Goal: Navigation & Orientation: Find specific page/section

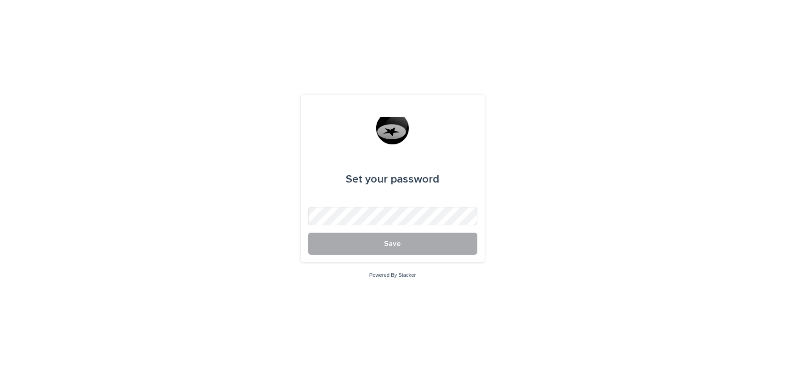
click at [350, 240] on button "Save" at bounding box center [392, 244] width 169 height 22
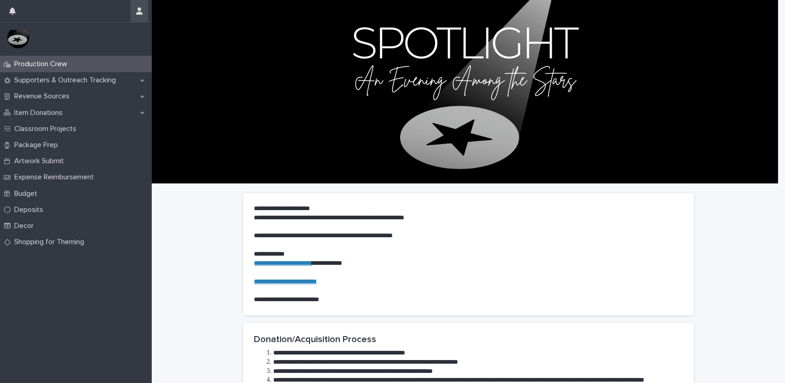
click at [136, 8] on icon "button" at bounding box center [139, 10] width 6 height 7
click at [139, 12] on div at bounding box center [392, 191] width 785 height 383
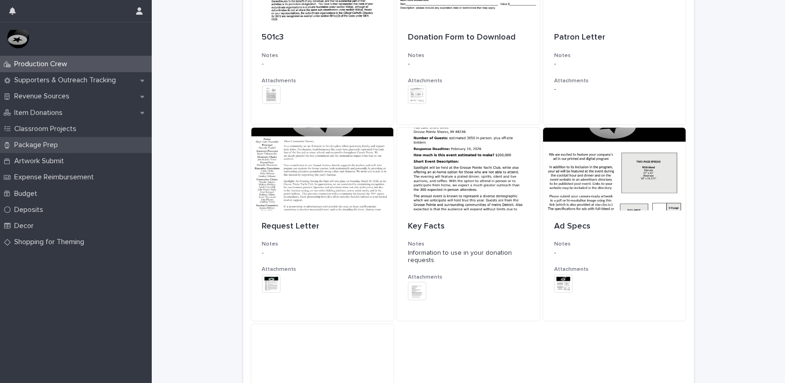
scroll to position [874, 0]
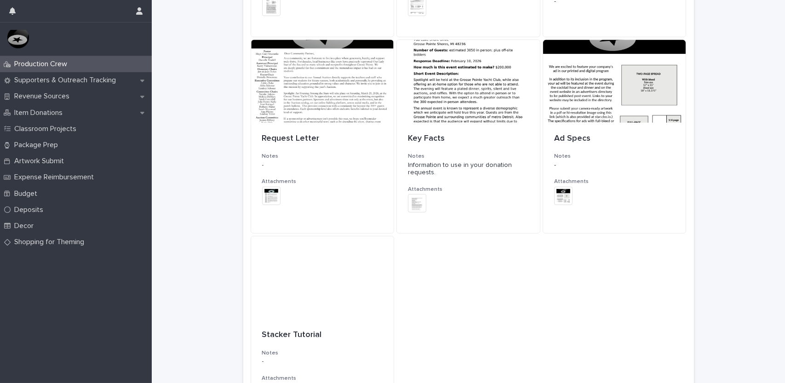
click at [71, 62] on p "Production Crew" at bounding box center [43, 64] width 64 height 9
click at [55, 67] on p "Production Crew" at bounding box center [43, 64] width 64 height 9
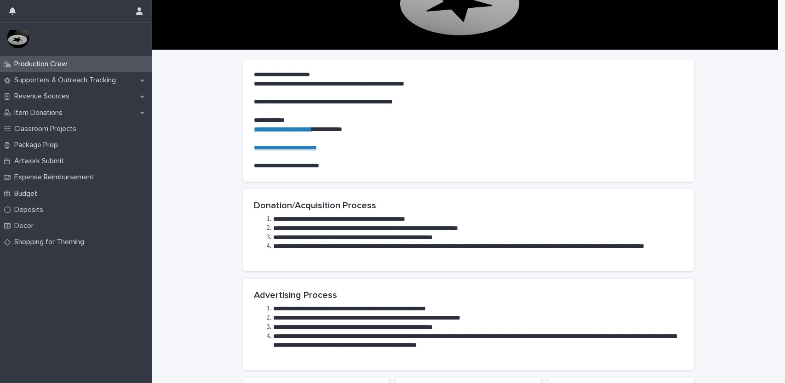
scroll to position [0, 0]
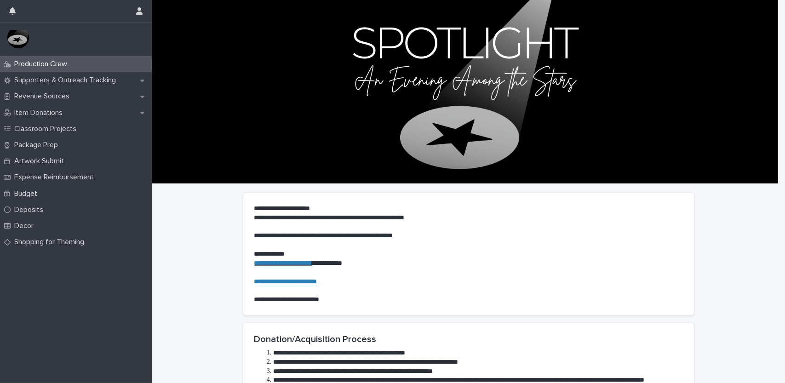
click at [17, 38] on img at bounding box center [18, 39] width 22 height 18
click at [10, 8] on icon "button" at bounding box center [12, 10] width 6 height 7
click at [52, 92] on p "Revenue Sources" at bounding box center [44, 96] width 66 height 9
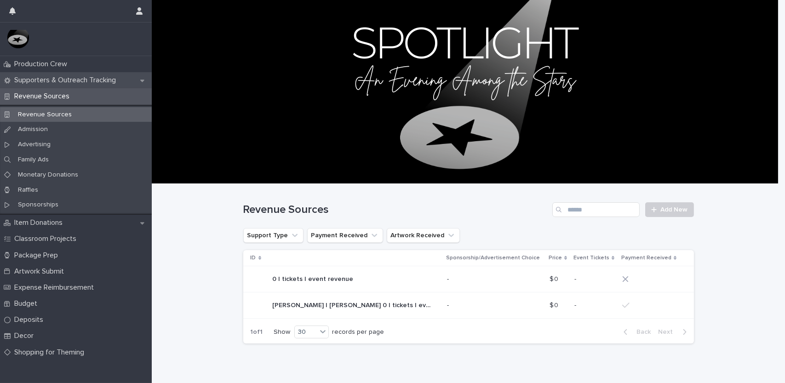
click at [58, 80] on p "Supporters & Outreach Tracking" at bounding box center [67, 80] width 113 height 9
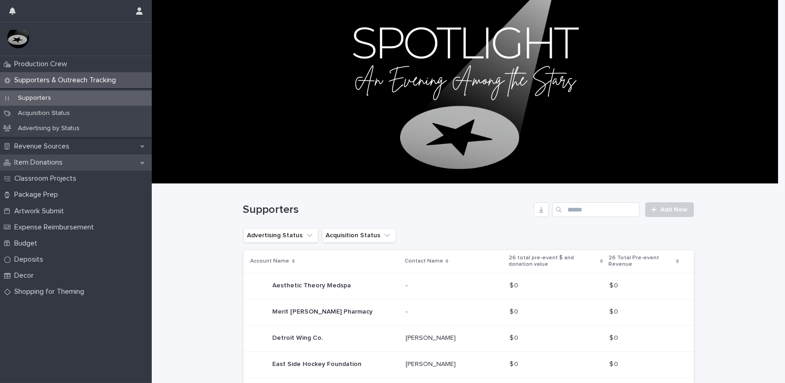
click at [63, 162] on p "Item Donations" at bounding box center [40, 162] width 59 height 9
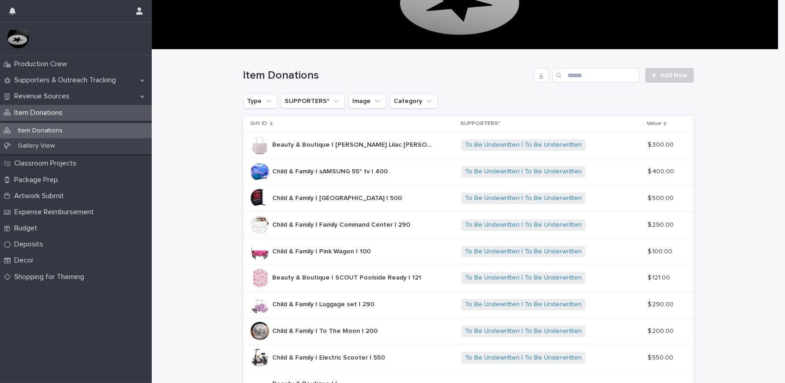
scroll to position [138, 0]
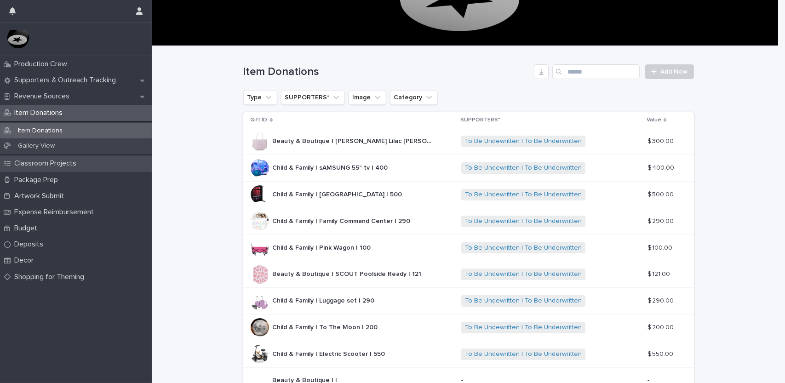
click at [29, 164] on p "Classroom Projects" at bounding box center [47, 163] width 73 height 9
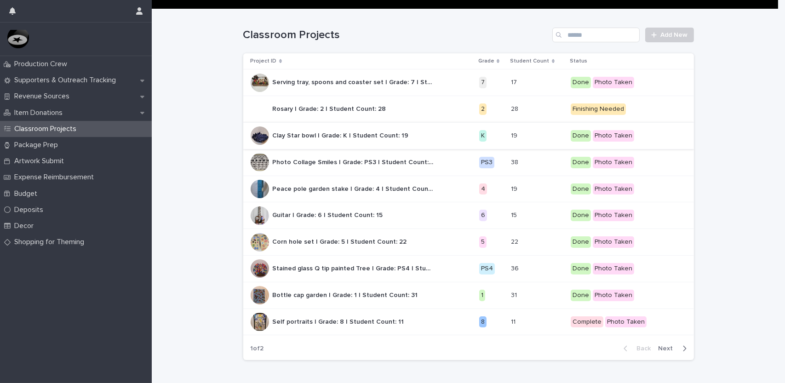
scroll to position [184, 0]
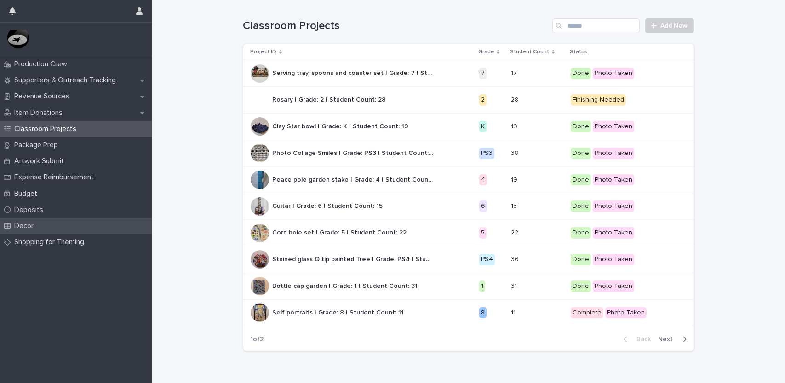
click at [29, 226] on p "Decor" at bounding box center [26, 226] width 30 height 9
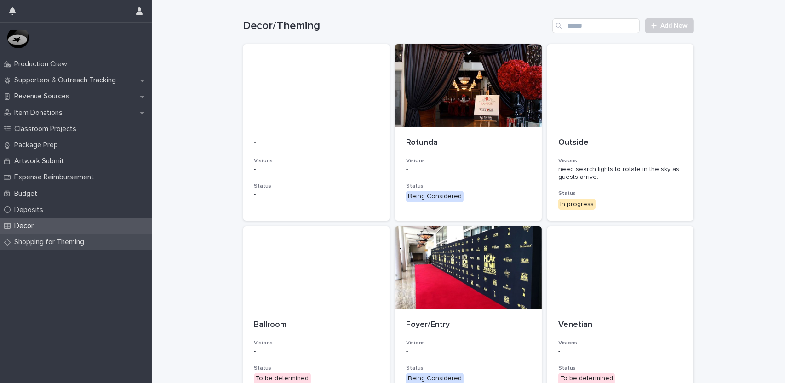
click at [94, 241] on div "Shopping for Theming" at bounding box center [76, 242] width 152 height 16
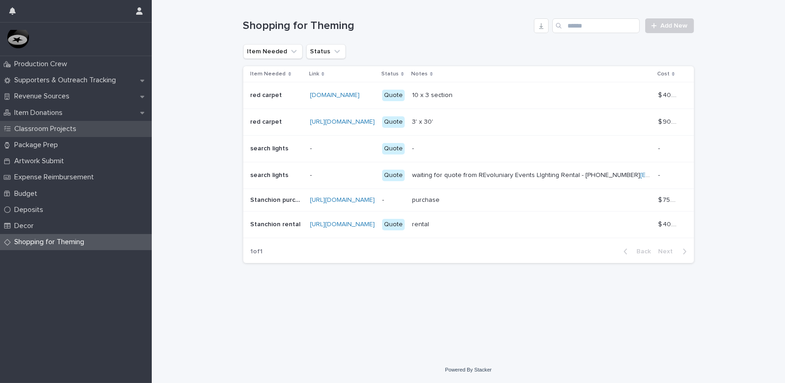
click at [83, 131] on p "Classroom Projects" at bounding box center [47, 129] width 73 height 9
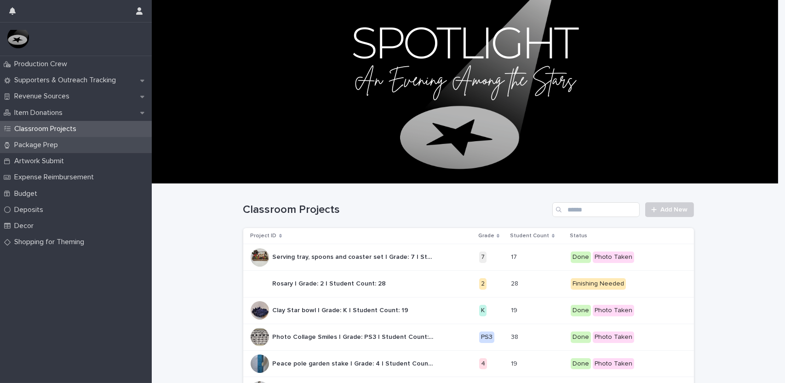
click at [71, 151] on div "Package Prep" at bounding box center [76, 145] width 152 height 16
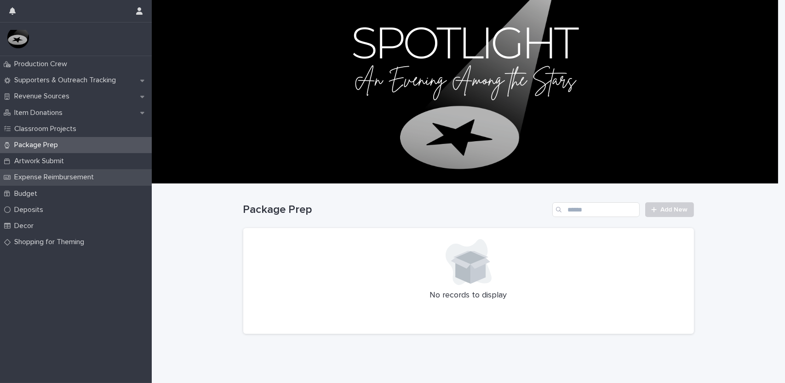
click at [48, 177] on p "Expense Reimbursement" at bounding box center [56, 177] width 91 height 9
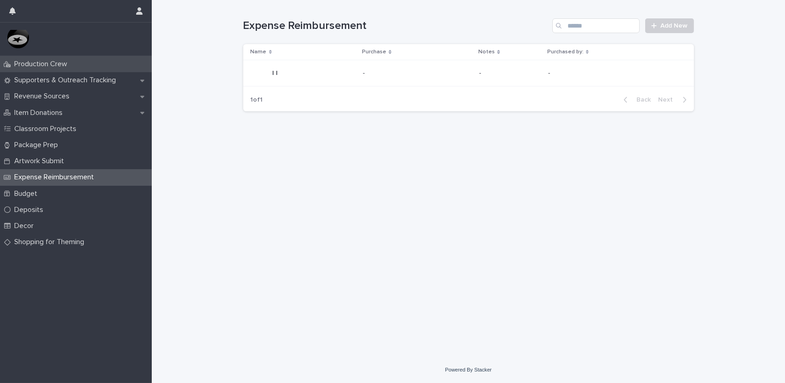
click at [36, 65] on p "Production Crew" at bounding box center [43, 64] width 64 height 9
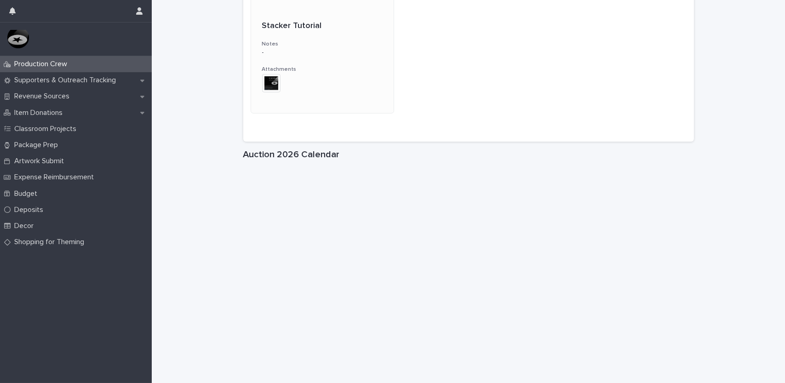
scroll to position [1288, 0]
